Goal: Task Accomplishment & Management: Complete application form

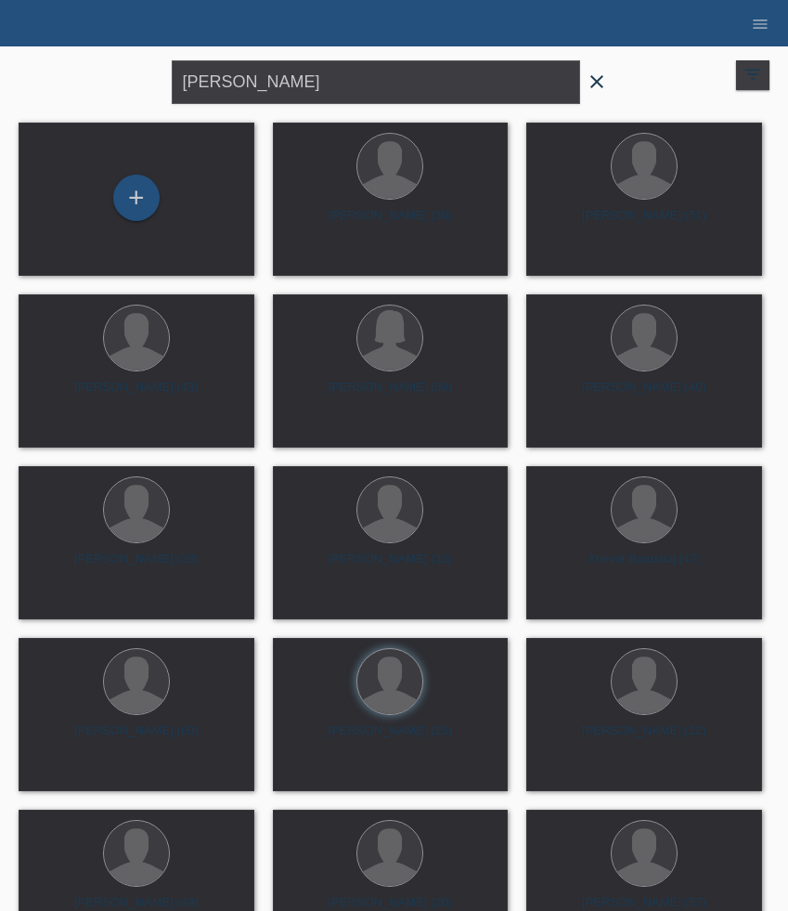
type input "[PERSON_NAME]"
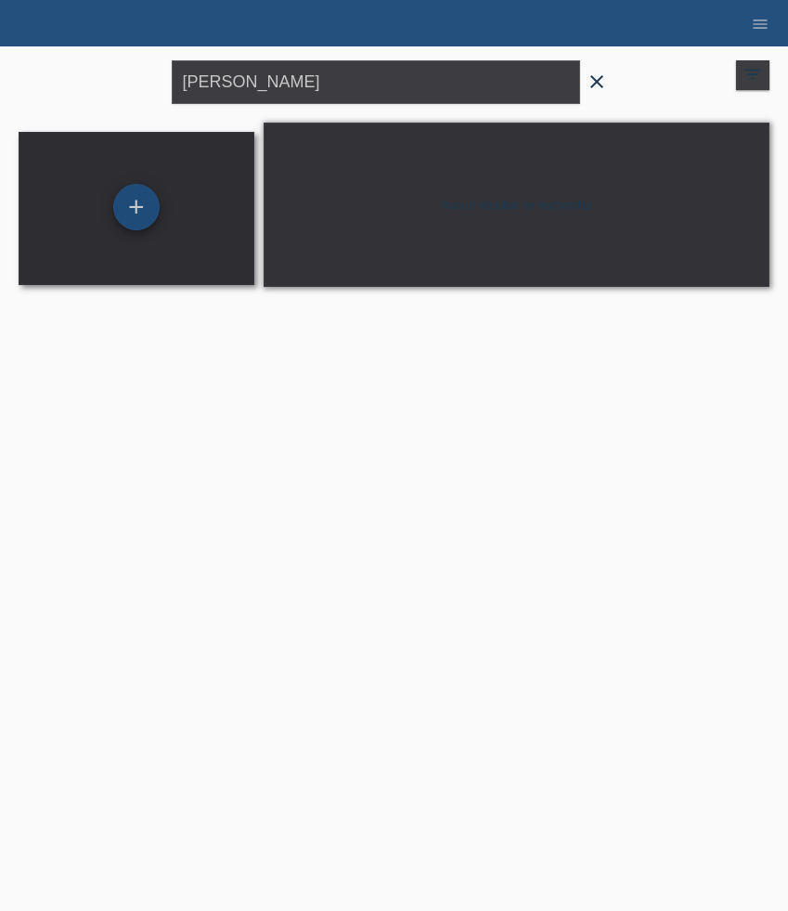
click at [144, 206] on div "+" at bounding box center [136, 207] width 46 height 46
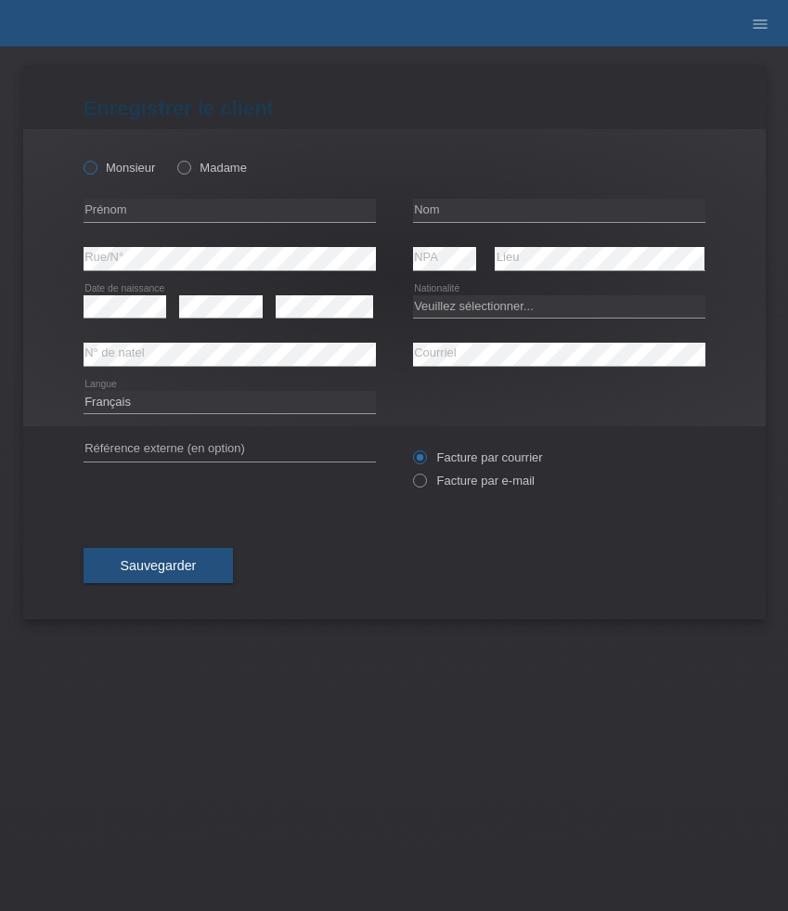
click at [128, 173] on label "Monsieur" at bounding box center [120, 168] width 72 height 14
click at [96, 173] on input "Monsieur" at bounding box center [90, 167] width 12 height 12
radio input "true"
click at [209, 206] on input "text" at bounding box center [230, 210] width 293 height 23
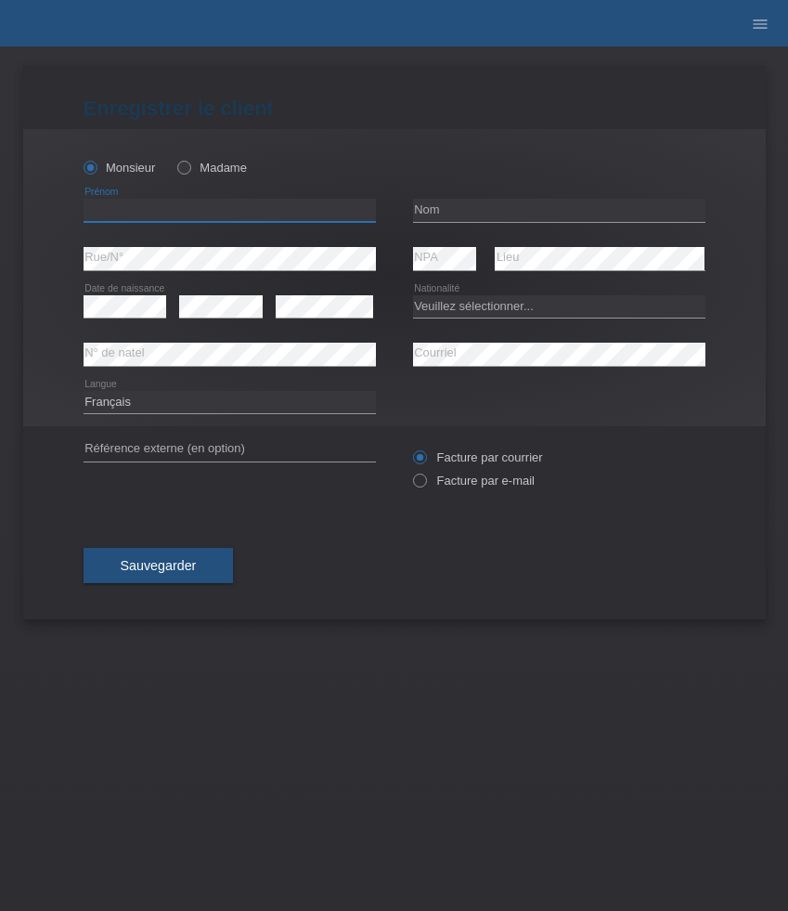
paste input "Arizdon"
type input "Arizdon"
click at [463, 210] on input "text" at bounding box center [559, 210] width 293 height 23
paste input "[PERSON_NAME]"
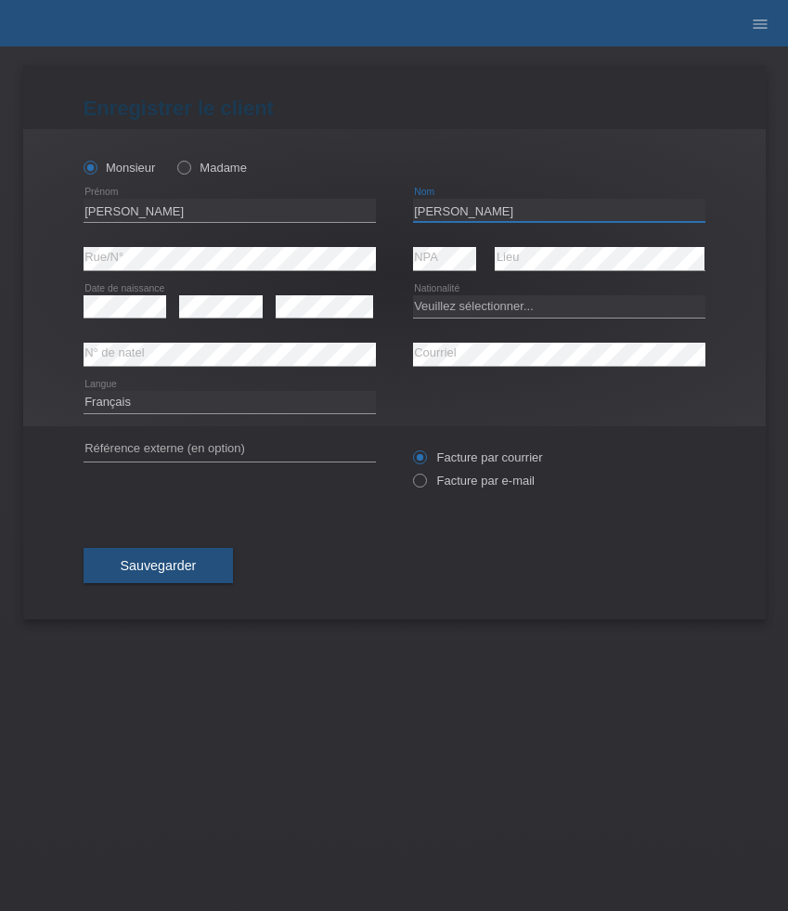
type input "[PERSON_NAME]"
click at [543, 305] on select "Veuillez sélectionner... Suisse Allemagne Autriche Liechtenstein ------------ A…" at bounding box center [559, 306] width 293 height 22
select select "CH"
click at [413, 295] on select "Veuillez sélectionner... Suisse Allemagne Autriche Liechtenstein ------------ A…" at bounding box center [559, 306] width 293 height 22
click at [485, 487] on label "Facture par e-mail" at bounding box center [474, 481] width 122 height 14
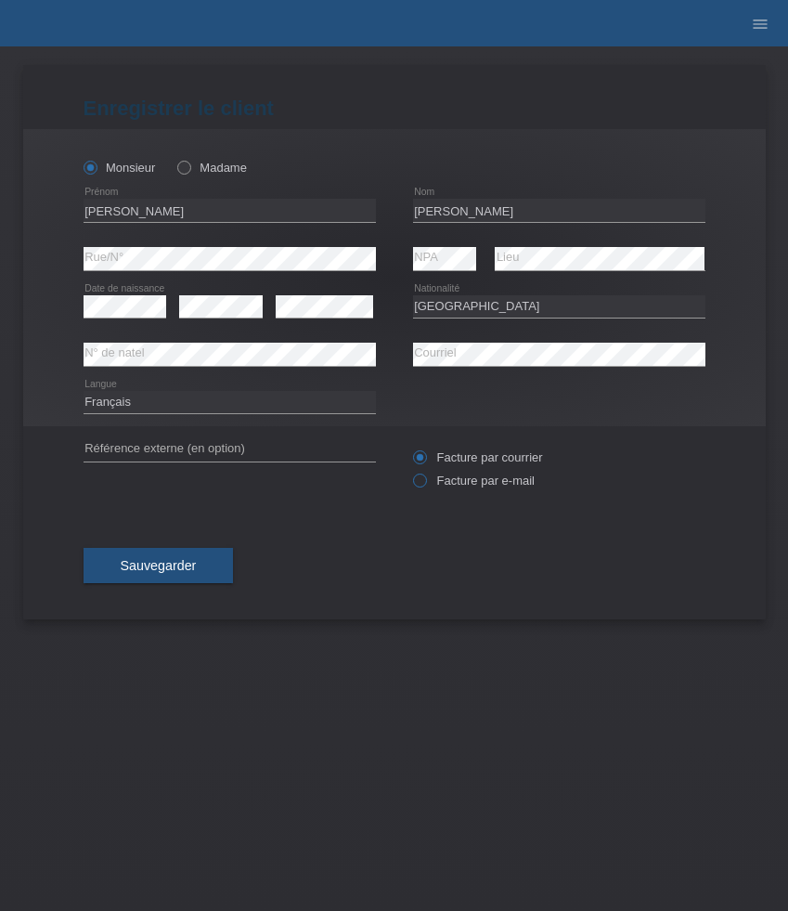
click at [425, 487] on input "Facture par e-mail" at bounding box center [419, 485] width 12 height 23
radio input "true"
click at [189, 569] on span "Sauvegarder" at bounding box center [159, 565] width 76 height 15
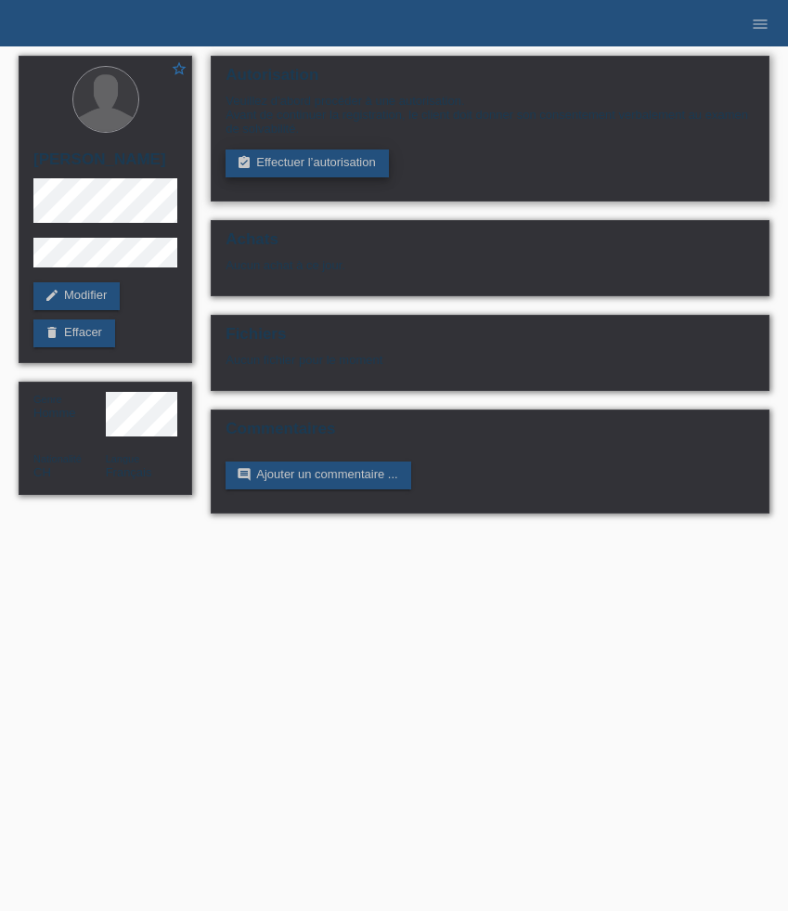
click at [318, 156] on link "assignment_turned_in Effectuer l’autorisation" at bounding box center [307, 164] width 163 height 28
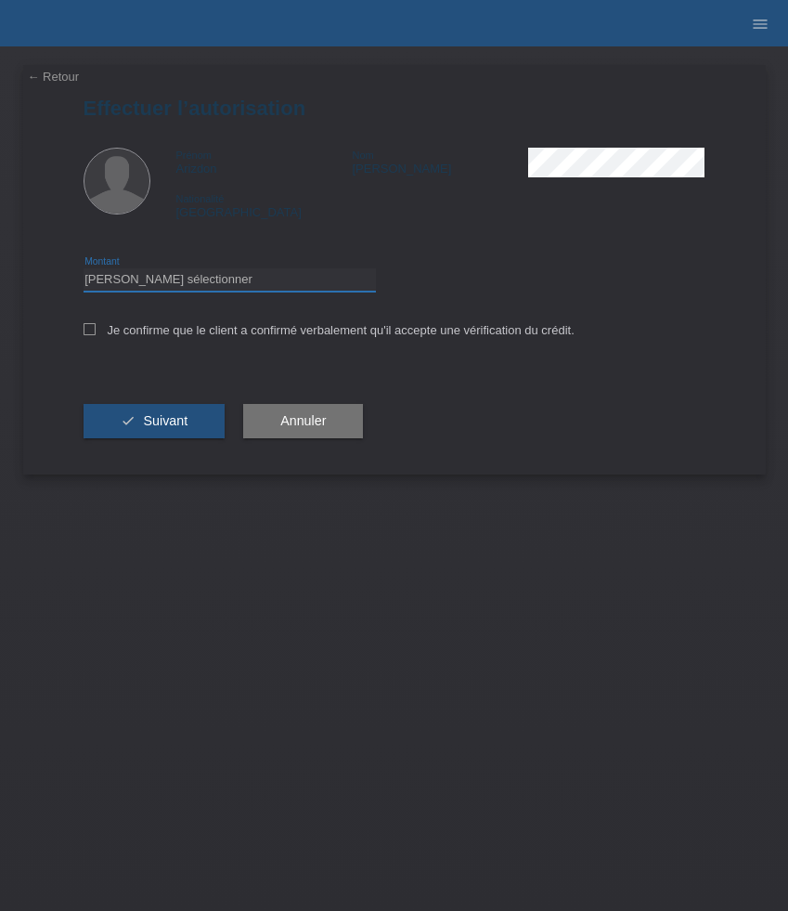
click at [311, 284] on select "Veuillez sélectionner CHF 1.00 - CHF 499.00 CHF 500.00 - CHF 1'999.00 CHF 2'000…" at bounding box center [230, 279] width 293 height 22
select select "3"
click at [84, 271] on select "Veuillez sélectionner CHF 1.00 - CHF 499.00 CHF 500.00 - CHF 1'999.00 CHF 2'000…" at bounding box center [230, 279] width 293 height 22
click at [177, 335] on label "Je confirme que le client a confirmé verbalement qu'il accepte une vérification…" at bounding box center [329, 330] width 491 height 14
click at [96, 335] on input "Je confirme que le client a confirmé verbalement qu'il accepte une vérification…" at bounding box center [90, 329] width 12 height 12
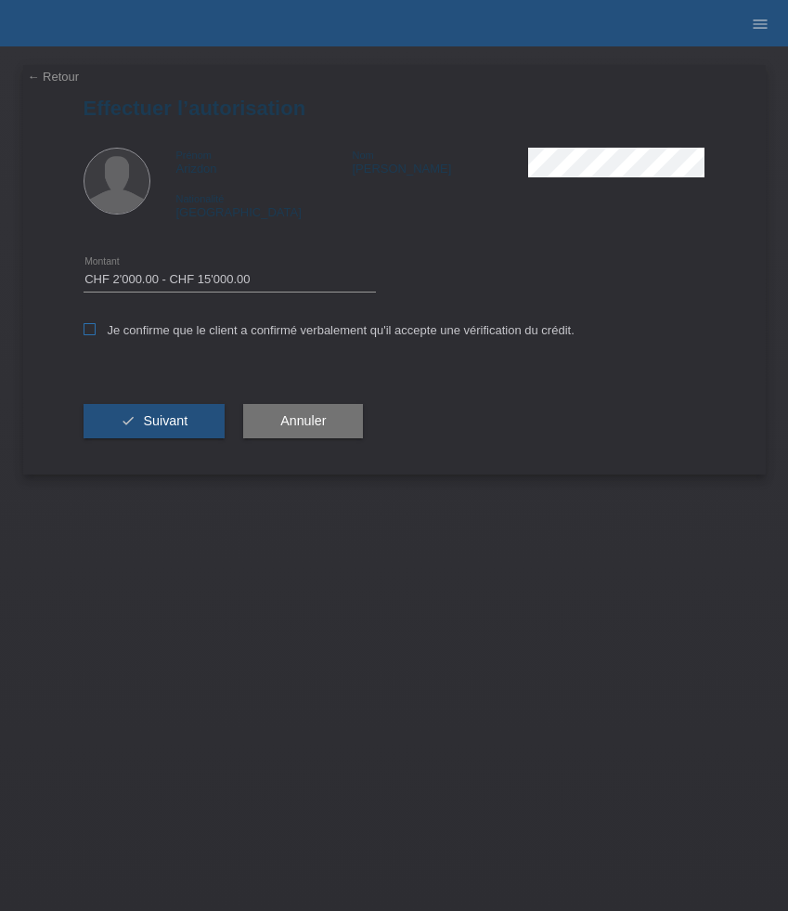
checkbox input "true"
click at [177, 428] on span "Suivant" at bounding box center [165, 420] width 45 height 15
